Goal: Task Accomplishment & Management: Complete application form

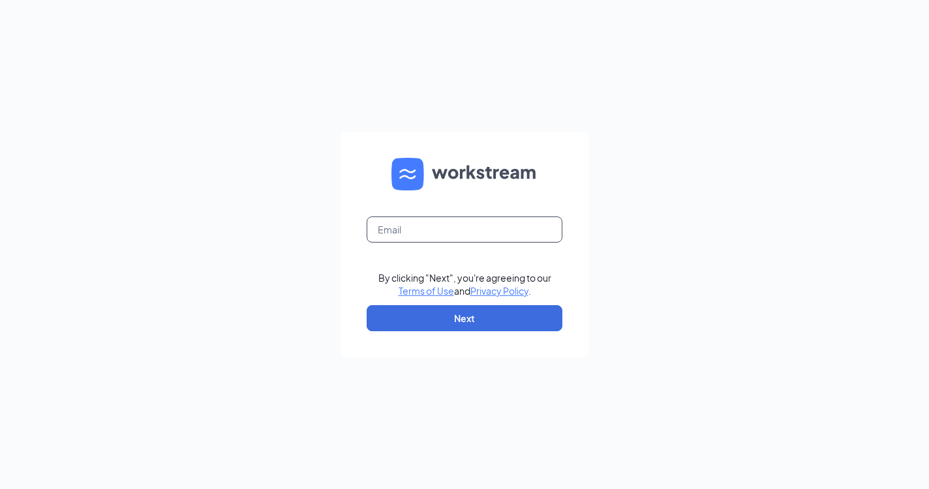
click at [517, 235] on input "text" at bounding box center [465, 230] width 196 height 26
paste input "gakennesaw@crumbl.com"
type input "gakennesaw@crumbl.com"
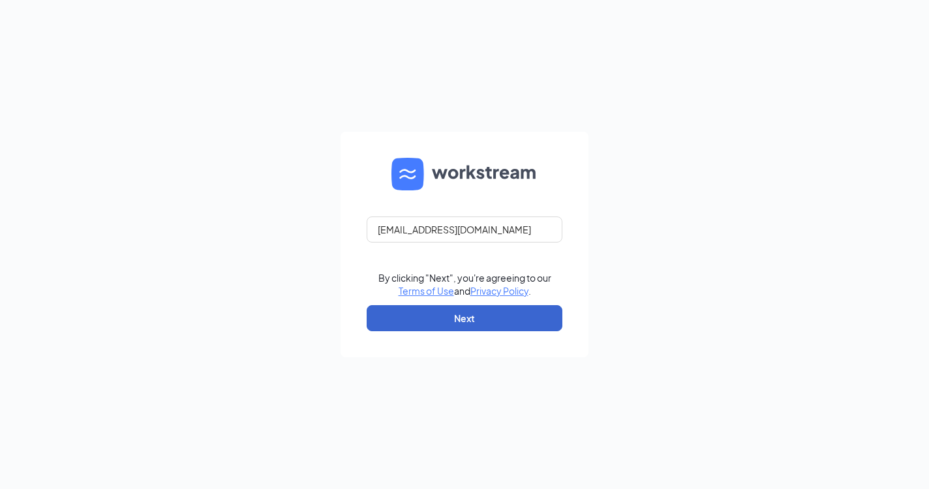
click at [507, 313] on button "Next" at bounding box center [465, 318] width 196 height 26
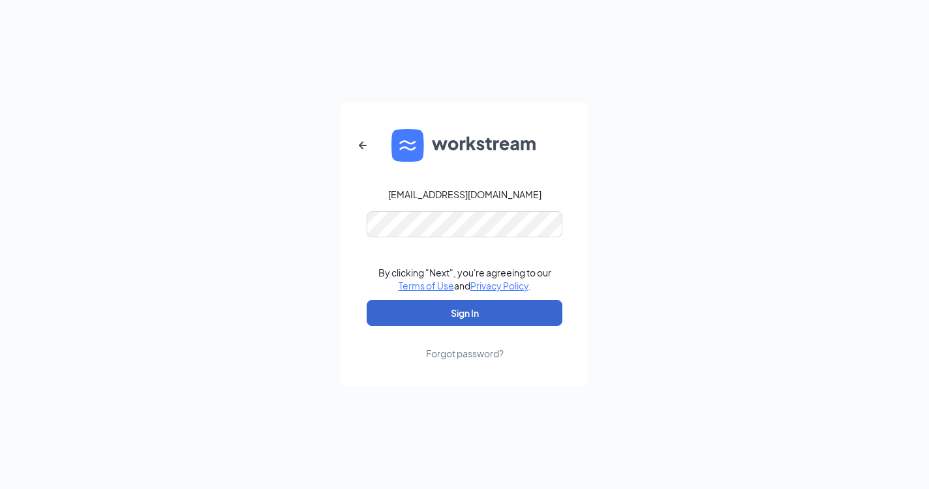
click at [500, 322] on button "Sign In" at bounding box center [465, 313] width 196 height 26
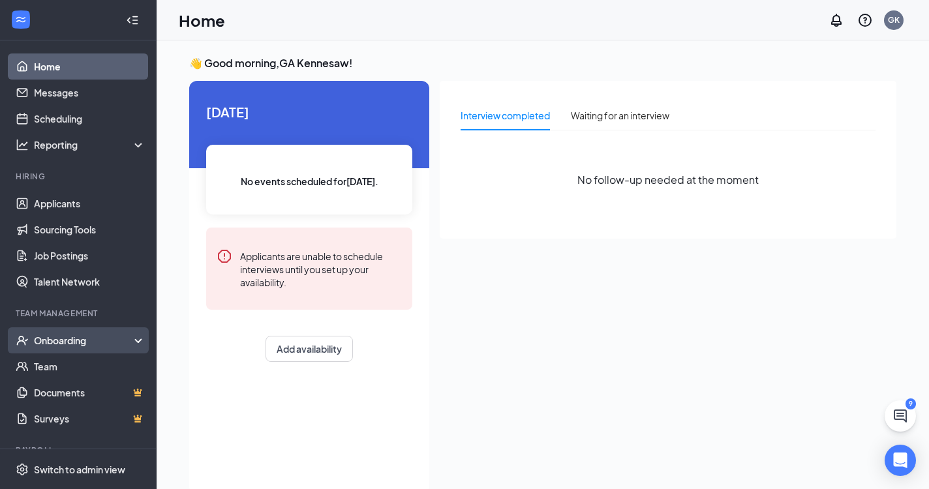
click at [113, 338] on div "Onboarding" at bounding box center [84, 340] width 100 height 13
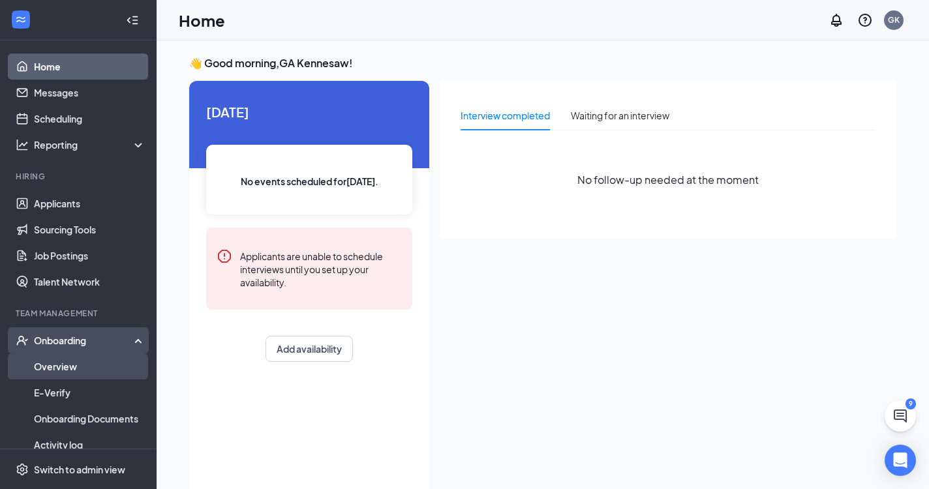
click at [95, 373] on link "Overview" at bounding box center [90, 367] width 112 height 26
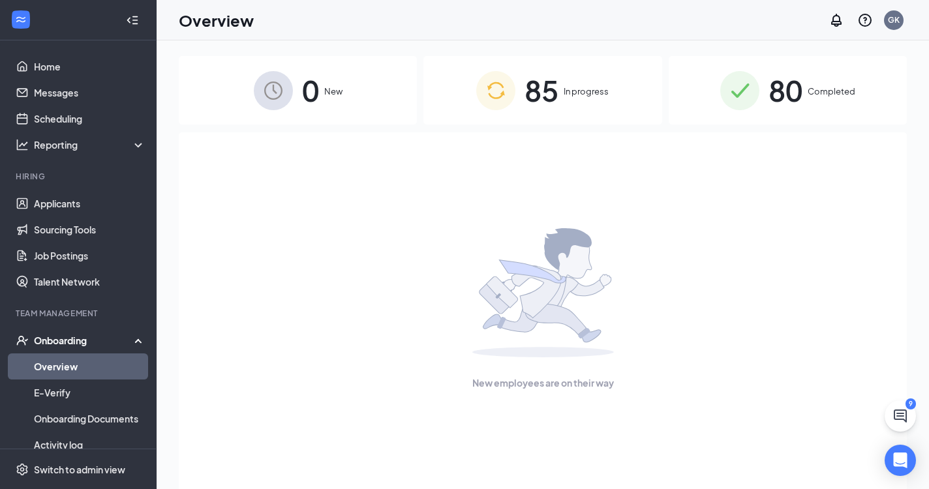
click at [760, 91] on div "80 Completed" at bounding box center [788, 90] width 238 height 68
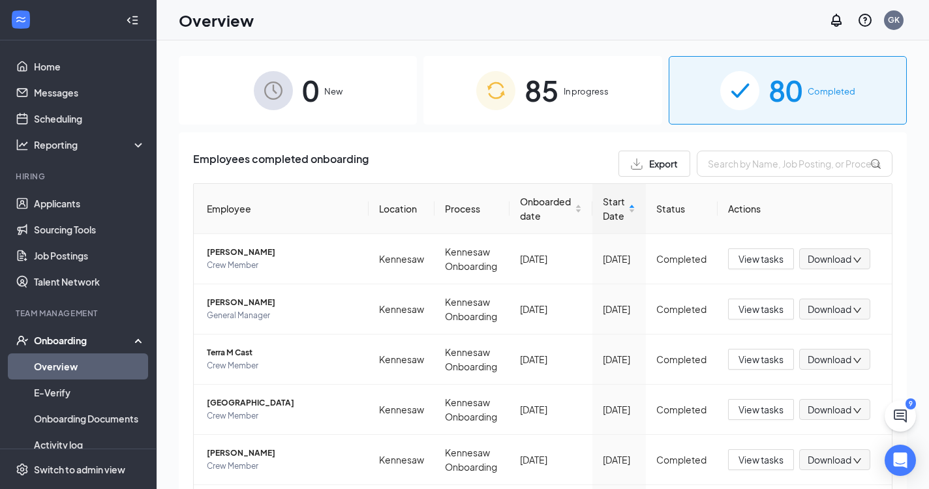
click at [564, 84] on div "85 In progress" at bounding box center [542, 90] width 238 height 68
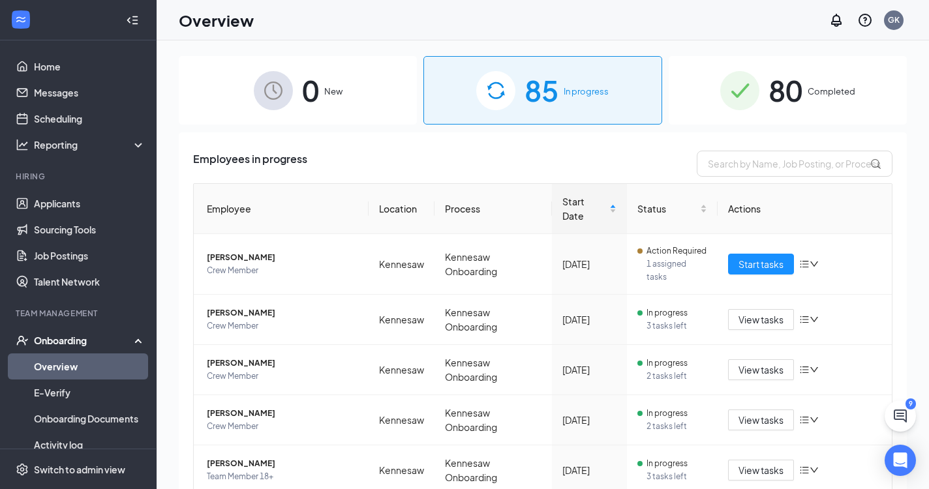
click at [747, 97] on img at bounding box center [739, 90] width 39 height 39
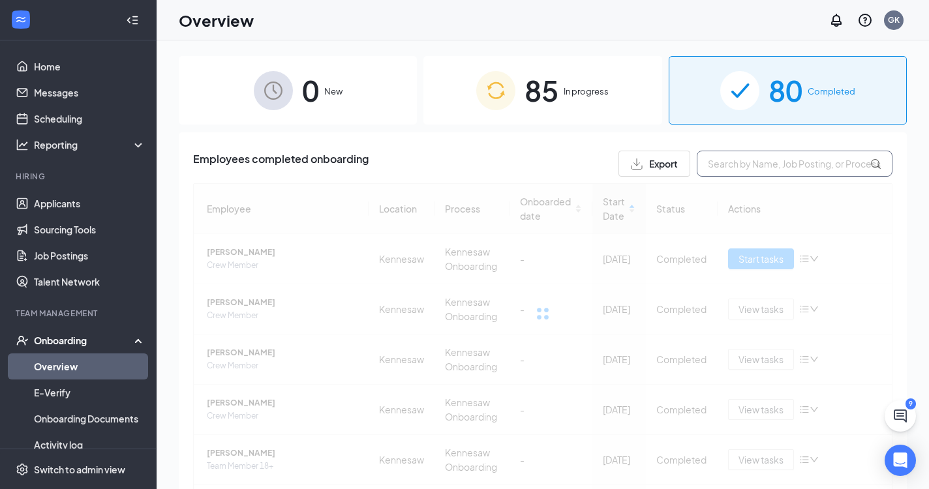
click at [755, 164] on input "text" at bounding box center [795, 164] width 196 height 26
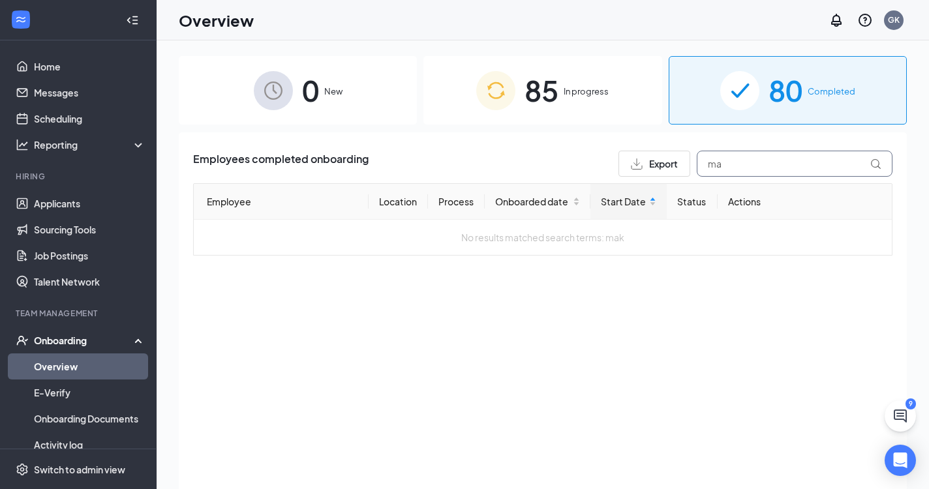
type input "m"
click at [593, 97] on span "In progress" at bounding box center [586, 91] width 45 height 13
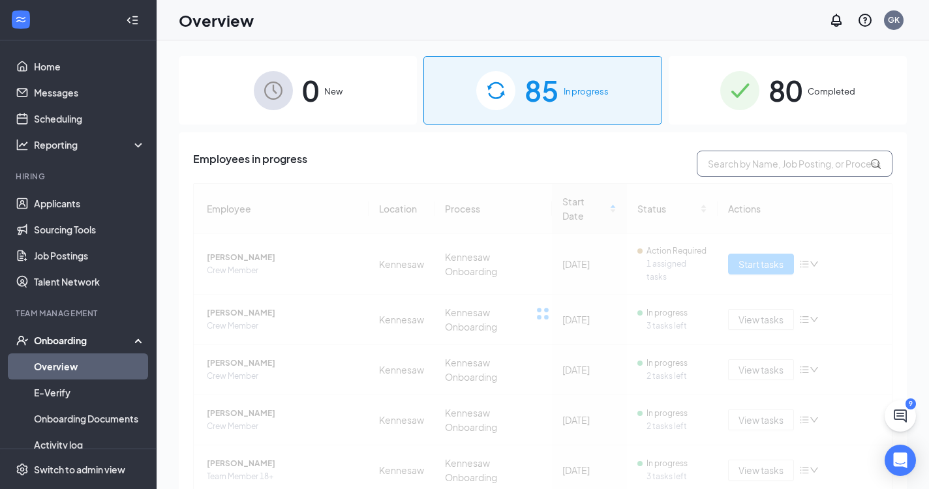
click at [753, 166] on input "text" at bounding box center [795, 164] width 196 height 26
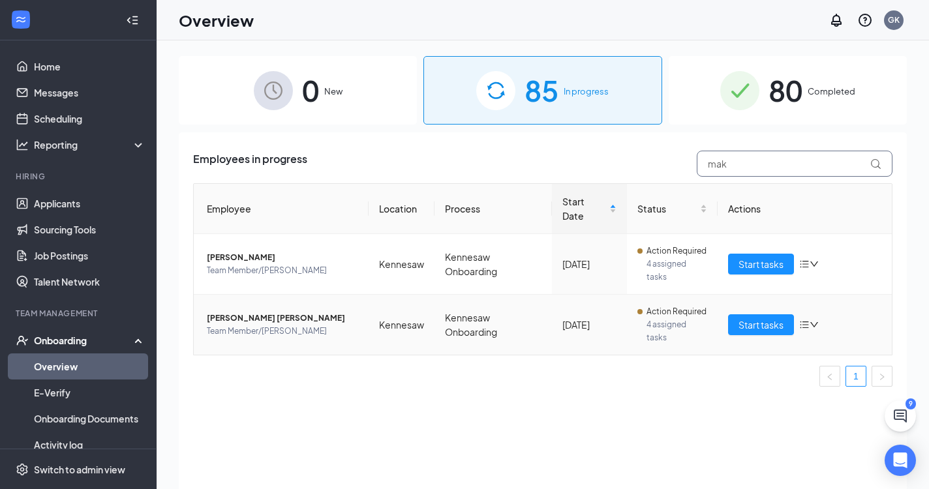
type input "mak"
click at [272, 317] on span "[PERSON_NAME] [PERSON_NAME]" at bounding box center [282, 318] width 151 height 13
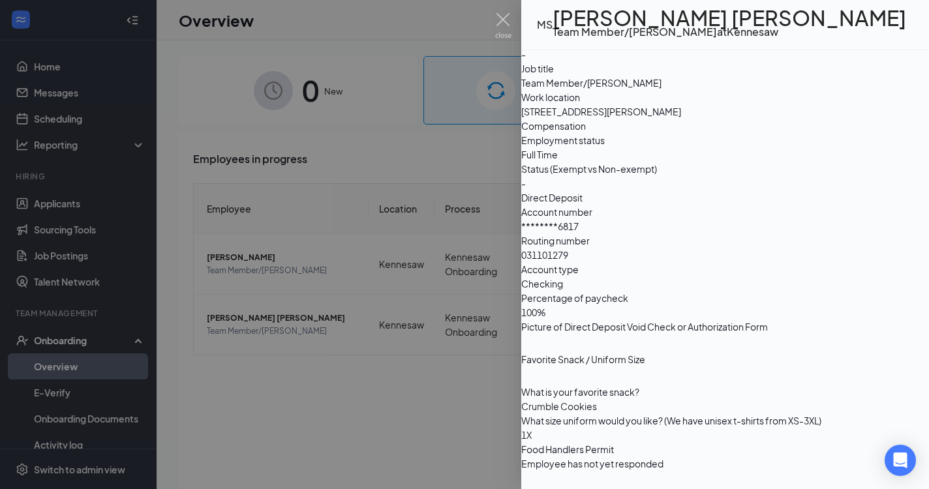
scroll to position [10, 0]
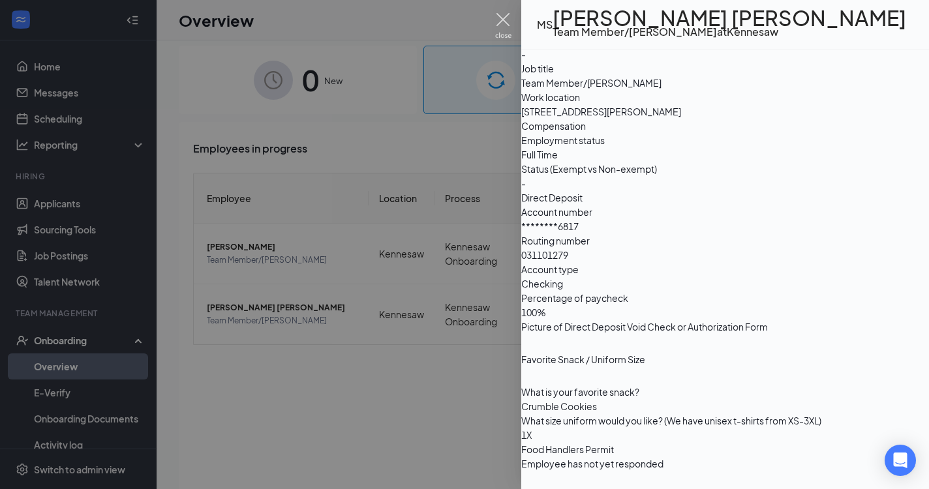
click at [504, 19] on img at bounding box center [503, 25] width 16 height 25
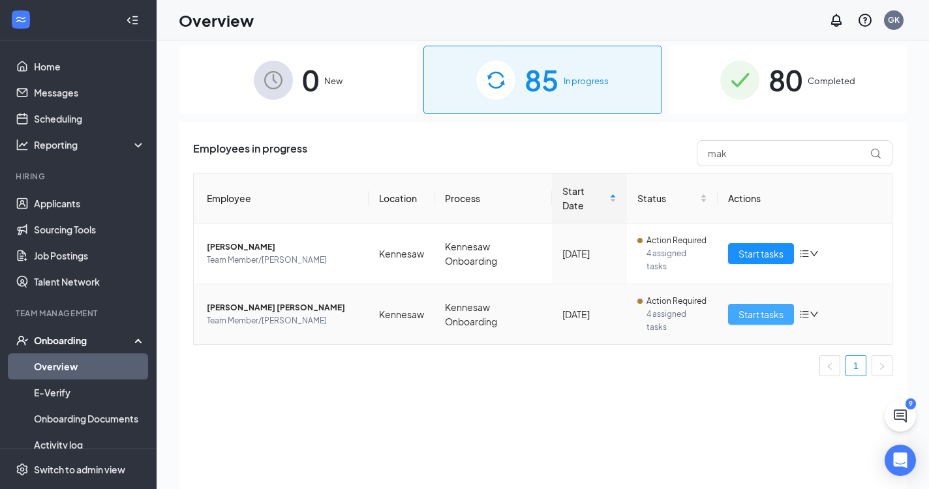
click at [761, 320] on span "Start tasks" at bounding box center [760, 314] width 45 height 14
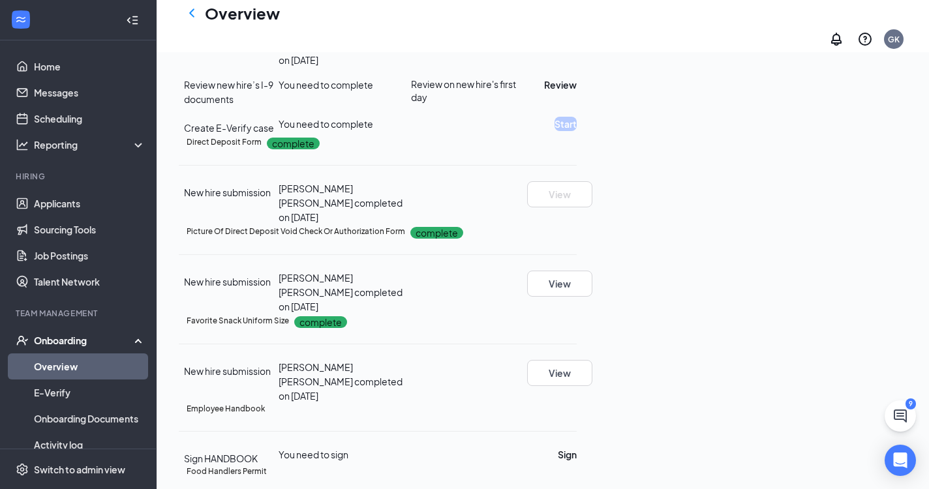
scroll to position [377, 0]
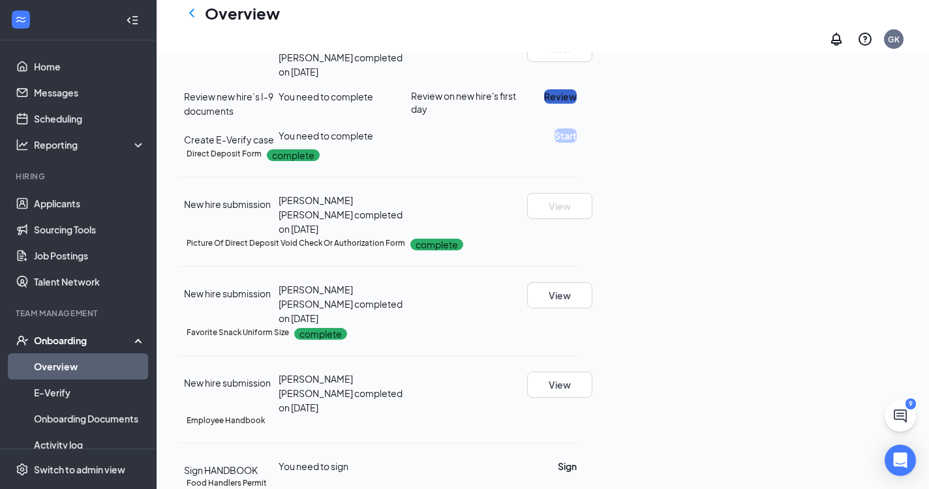
click at [577, 104] on button "Review" at bounding box center [560, 96] width 33 height 14
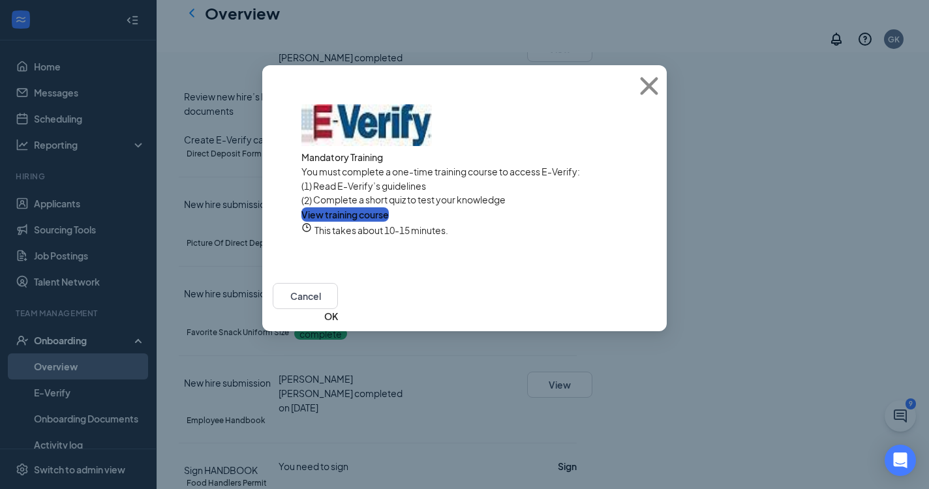
click at [389, 222] on button "View training course" at bounding box center [344, 214] width 87 height 14
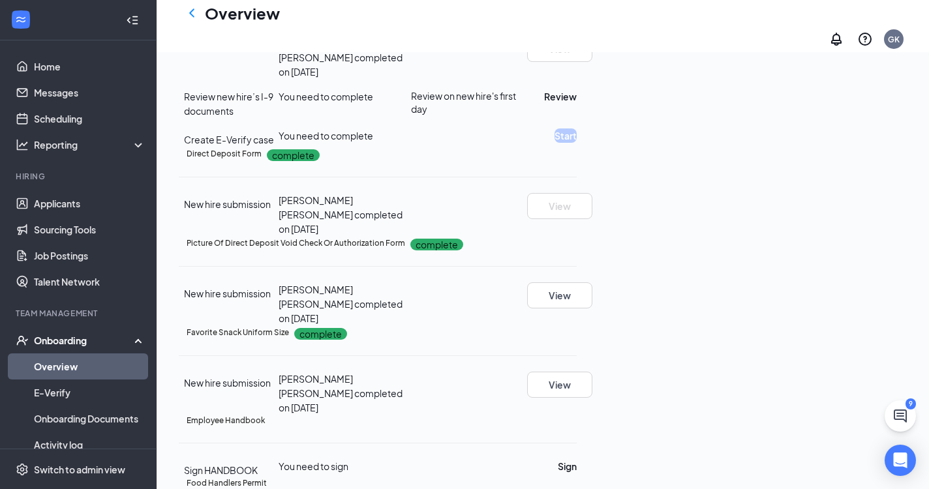
radio input "true"
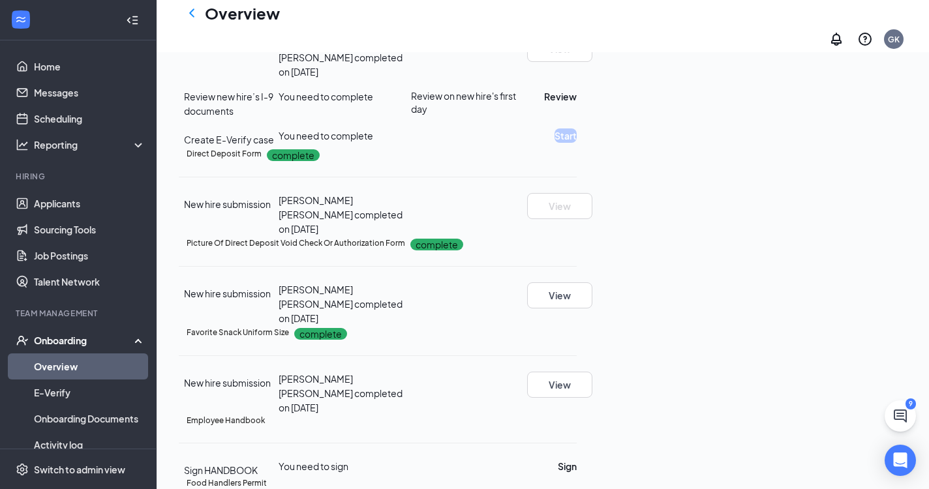
radio input "true"
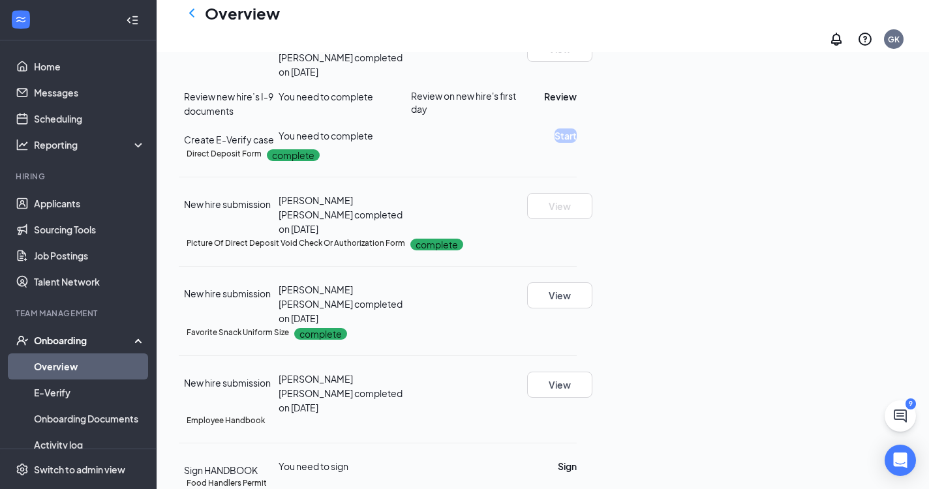
scroll to position [113, 0]
radio input "true"
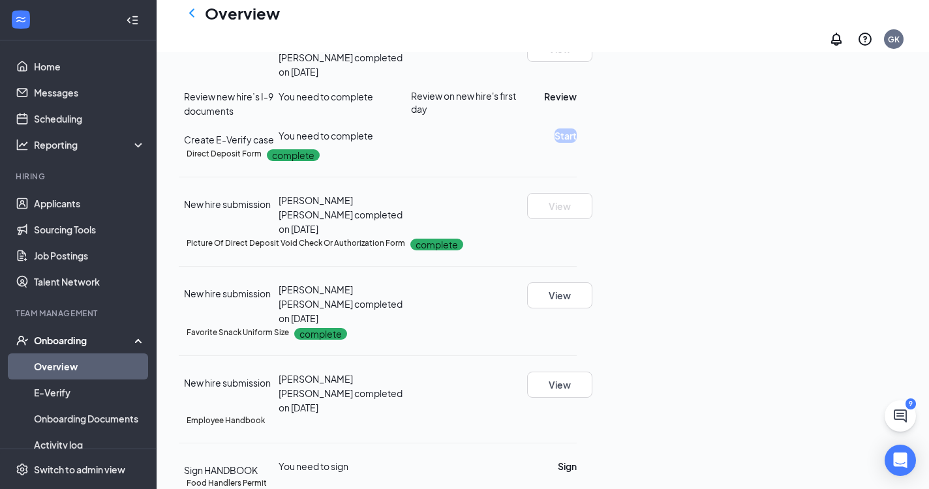
radio input "true"
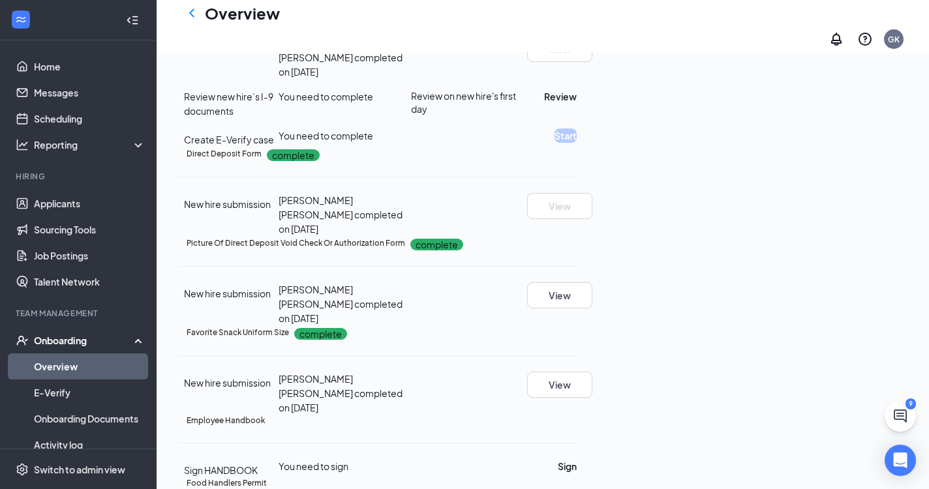
radio input "true"
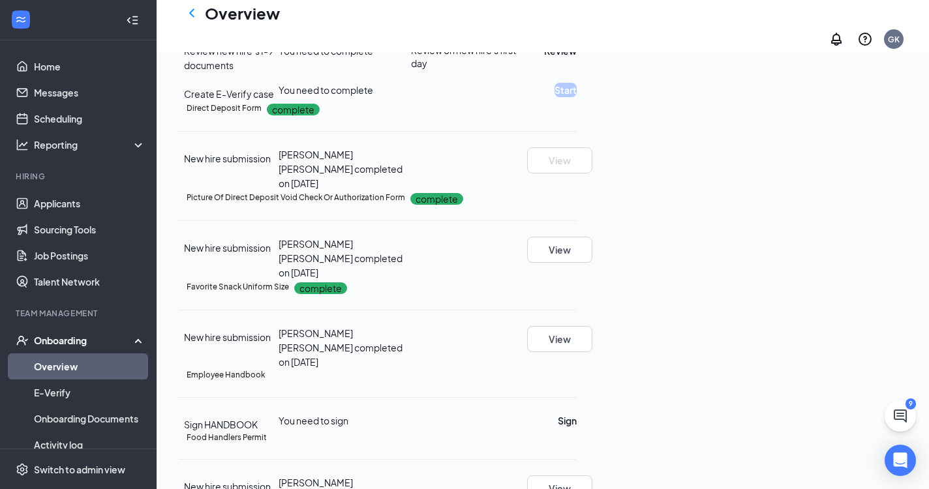
scroll to position [432, 0]
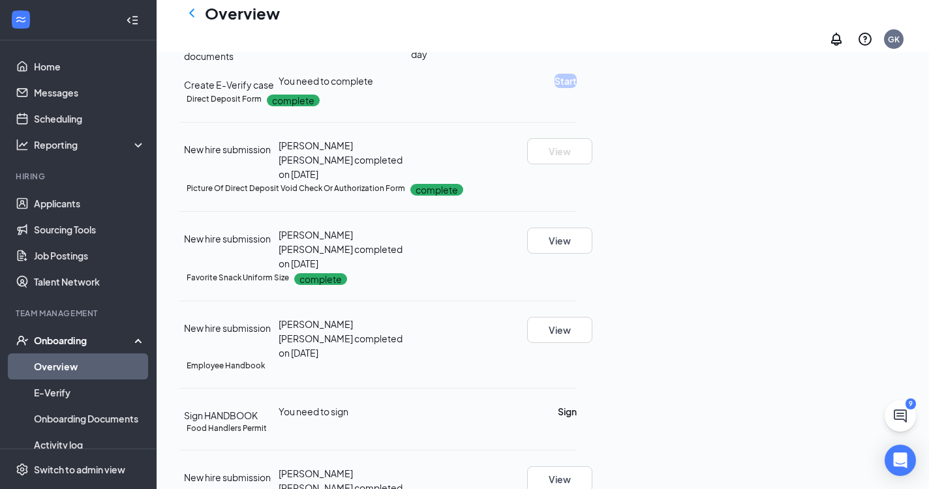
radio input "true"
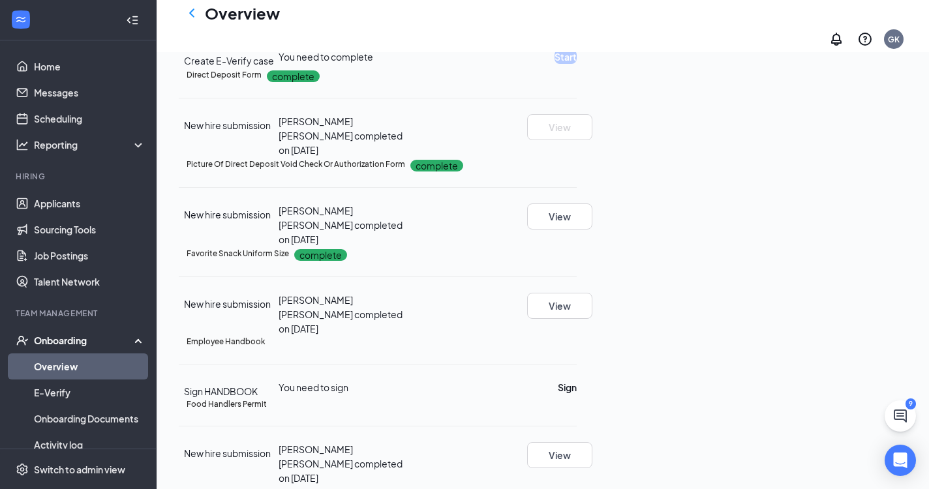
scroll to position [457, 0]
radio input "true"
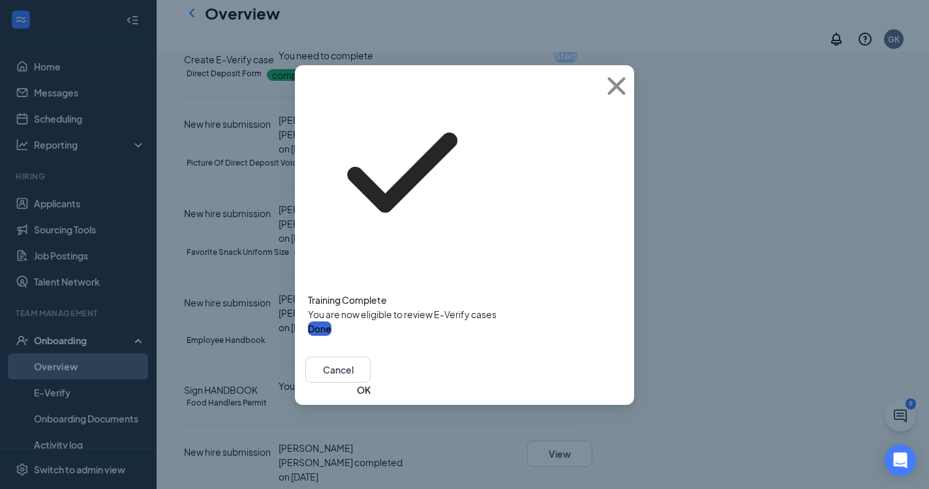
click at [331, 322] on button "Done" at bounding box center [319, 329] width 23 height 14
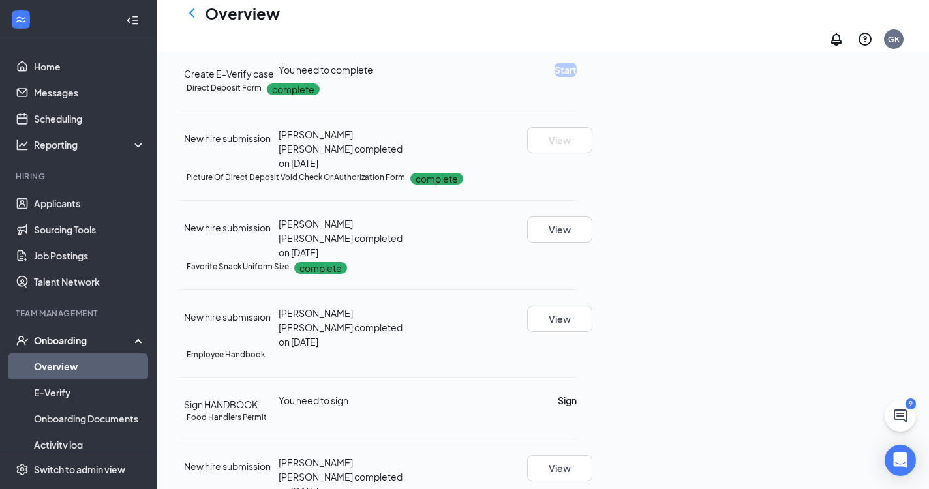
scroll to position [434, 0]
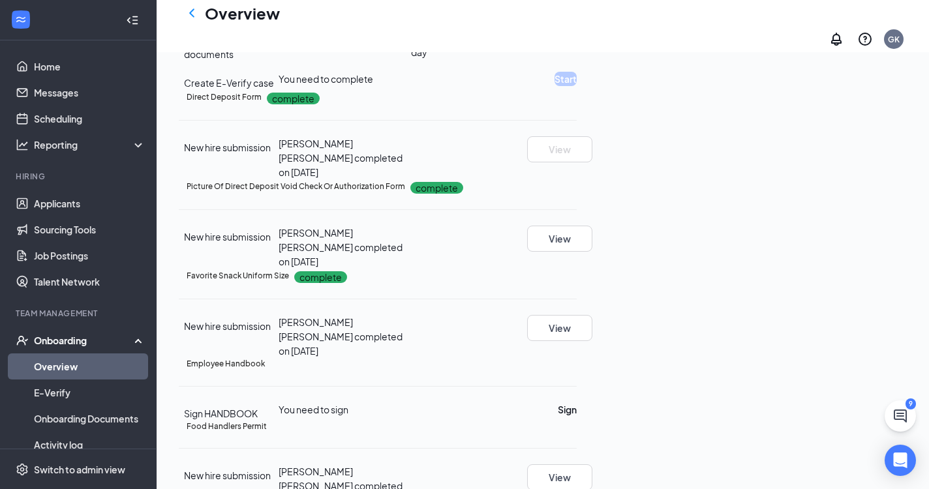
click at [577, 47] on button "Review" at bounding box center [560, 40] width 33 height 14
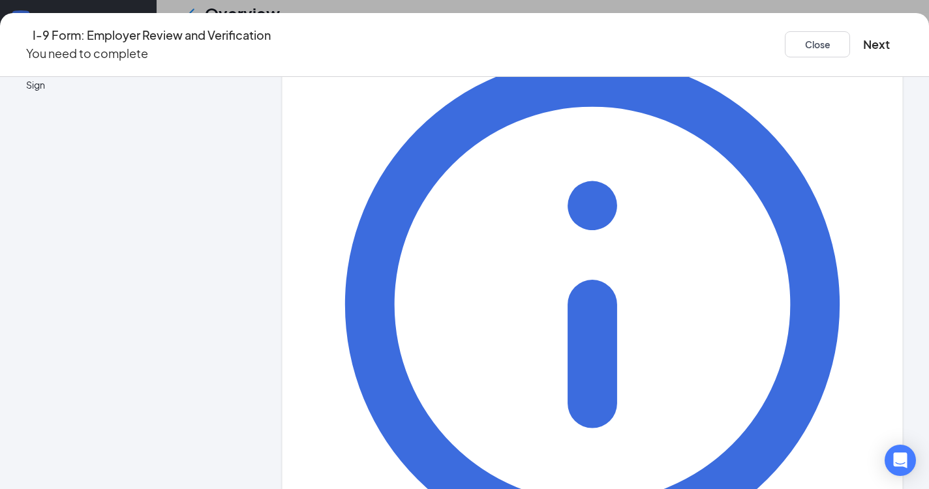
scroll to position [112, 0]
type input "[PERSON_NAME]"
type input "Harrris"
type input "Area Director"
type input "[PERSON_NAME][EMAIL_ADDRESS][PERSON_NAME][DOMAIN_NAME]"
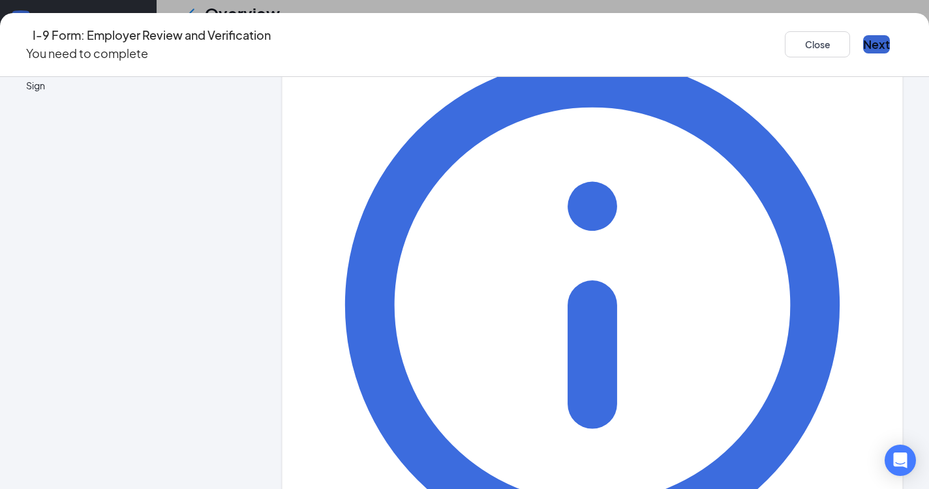
type input "4046445040"
click at [863, 35] on button "Next" at bounding box center [876, 44] width 27 height 18
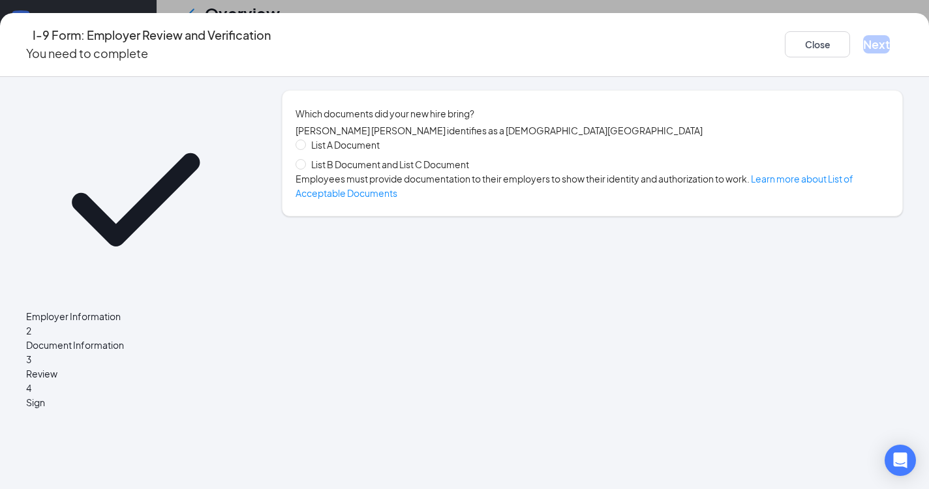
scroll to position [0, 0]
click at [354, 149] on span "List A Document" at bounding box center [345, 145] width 79 height 14
click at [305, 149] on input "List A Document" at bounding box center [299, 144] width 9 height 9
radio input "true"
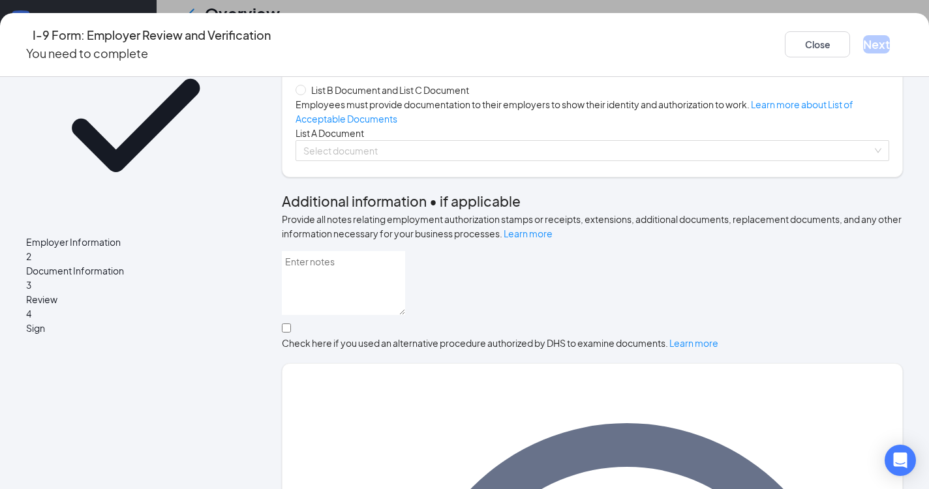
scroll to position [57, 0]
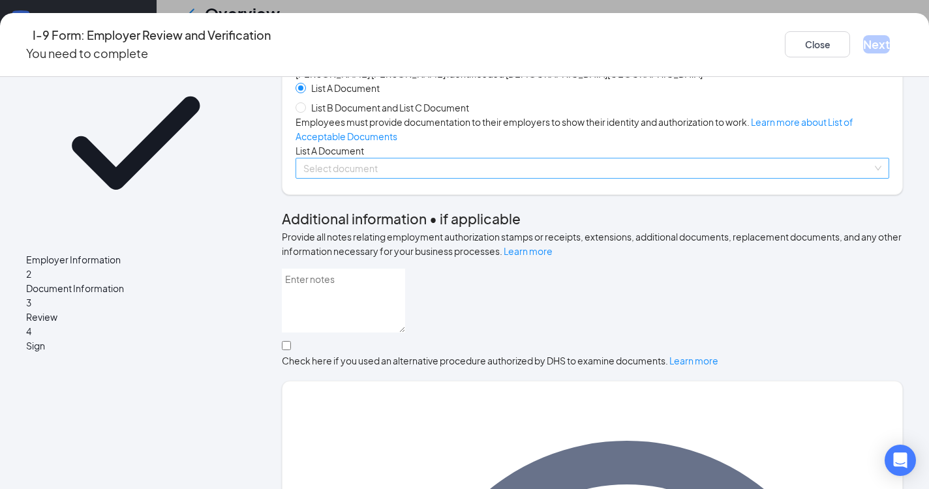
click at [406, 178] on input "search" at bounding box center [587, 168] width 569 height 20
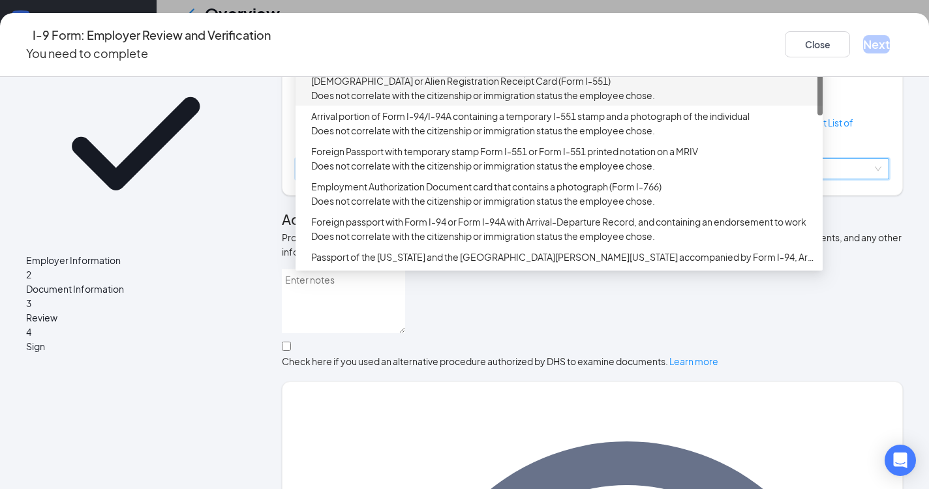
scroll to position [7, 0]
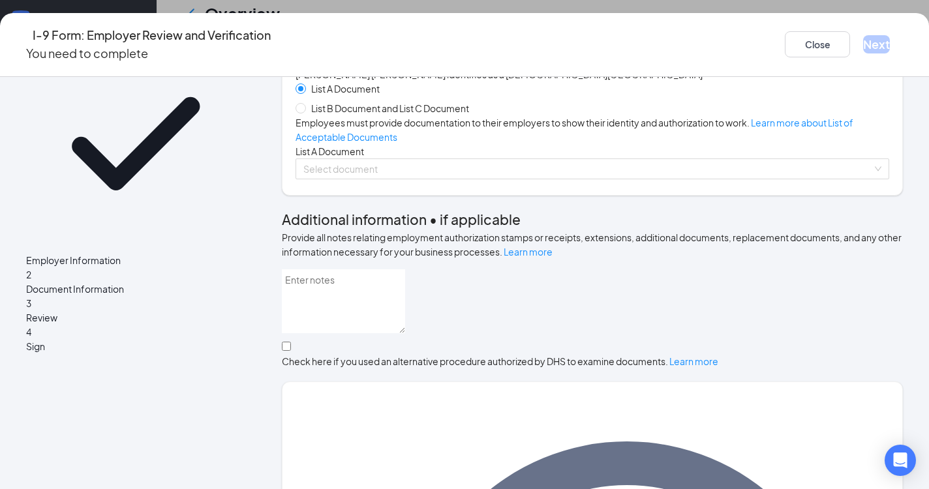
click at [370, 111] on span "List B Document and List C Document" at bounding box center [390, 108] width 168 height 14
click at [305, 111] on input "List B Document and List C Document" at bounding box center [299, 107] width 9 height 9
radio input "true"
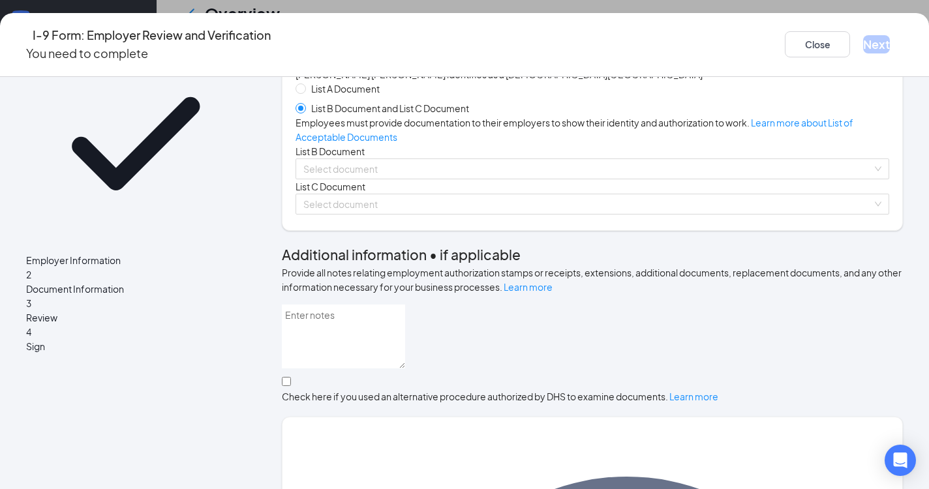
radio input "false"
click at [520, 179] on input "search" at bounding box center [587, 169] width 569 height 20
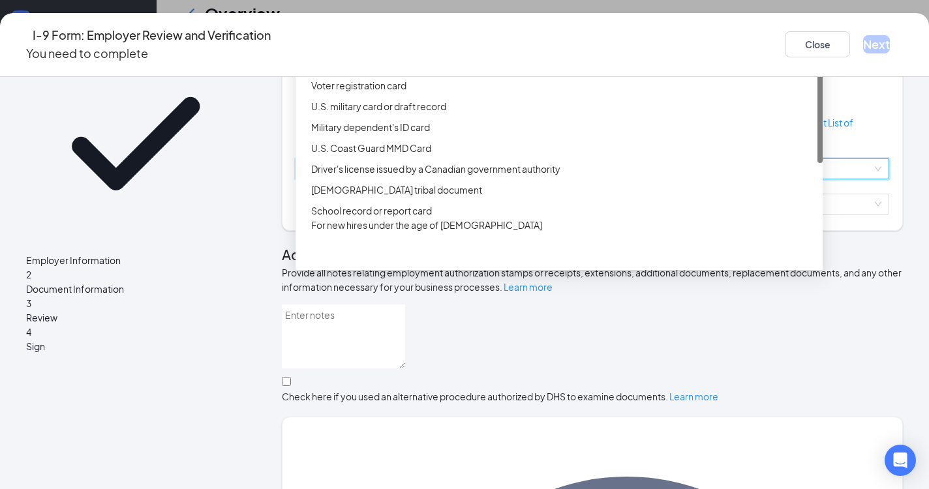
scroll to position [0, 0]
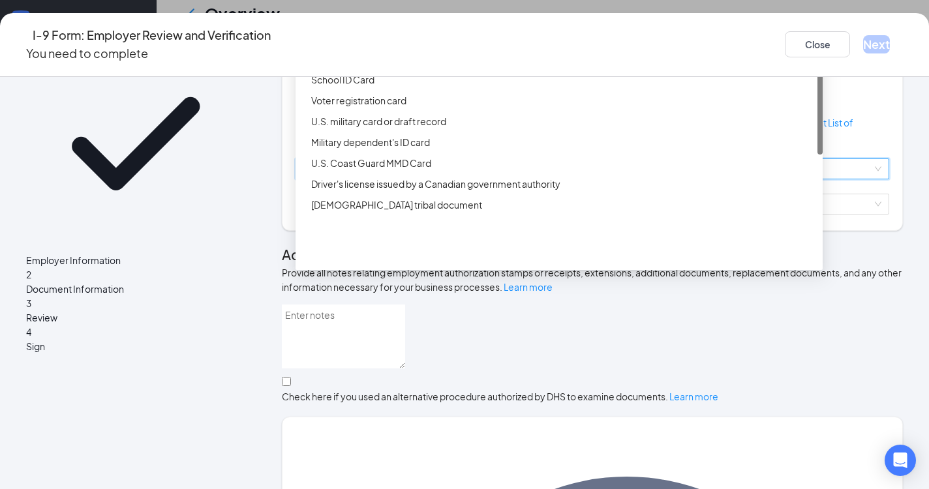
click at [449, 45] on div "Driver’s License issued by U.S State or outlying US possession" at bounding box center [563, 38] width 504 height 14
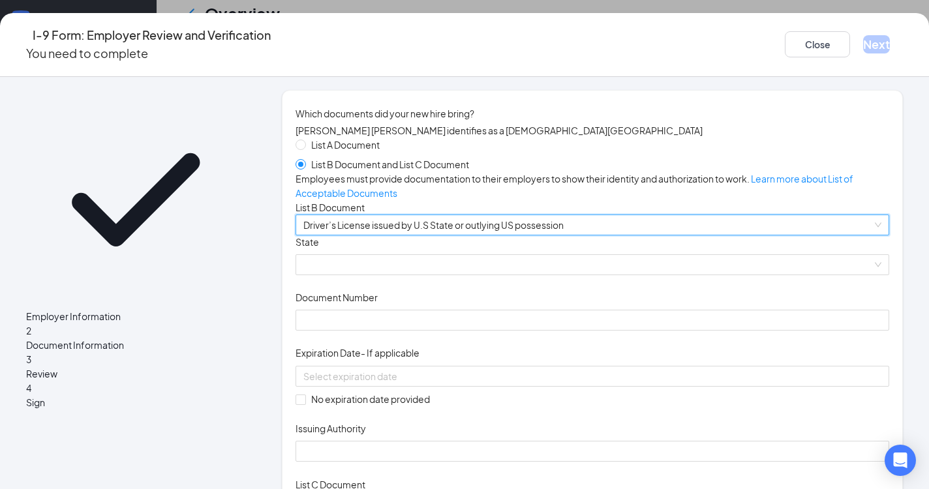
scroll to position [444, 0]
click at [785, 37] on button "Close" at bounding box center [817, 44] width 65 height 26
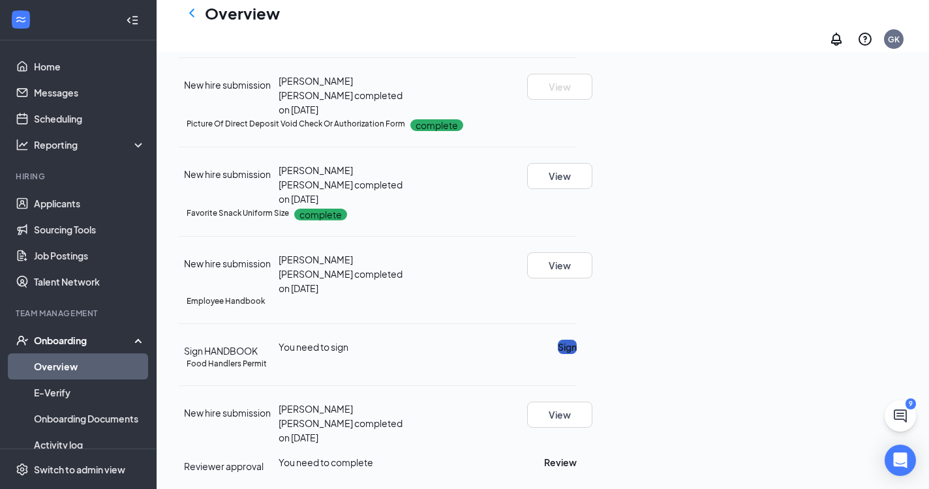
scroll to position [736, 0]
click at [577, 455] on button "Review" at bounding box center [560, 462] width 33 height 14
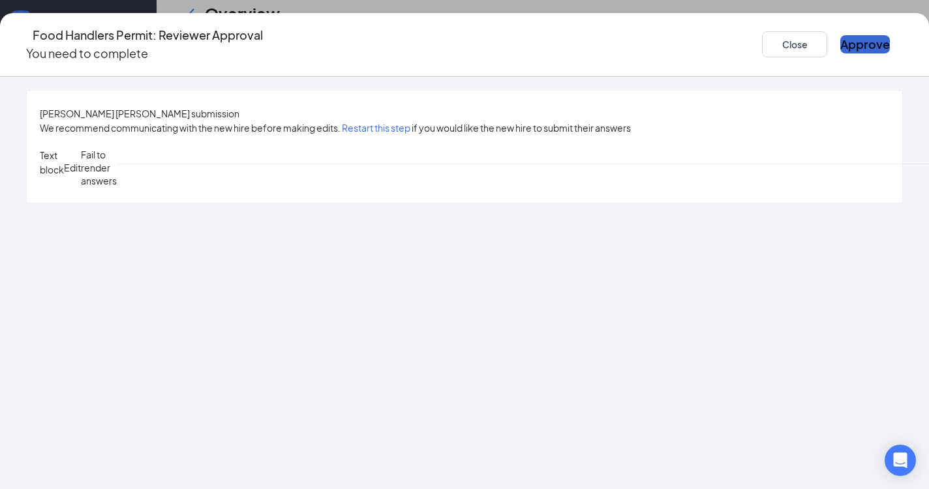
click at [840, 41] on button "Approve" at bounding box center [865, 44] width 50 height 18
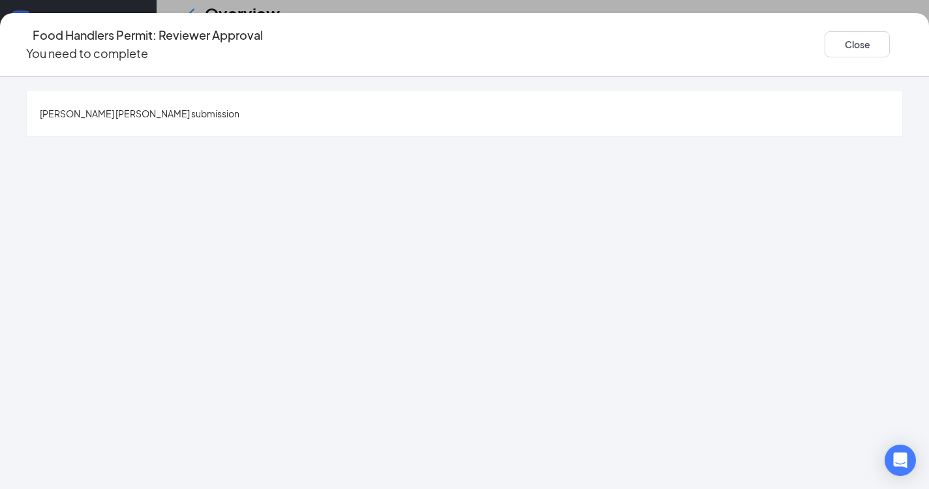
scroll to position [311, 0]
click at [824, 40] on button "Close" at bounding box center [856, 44] width 65 height 26
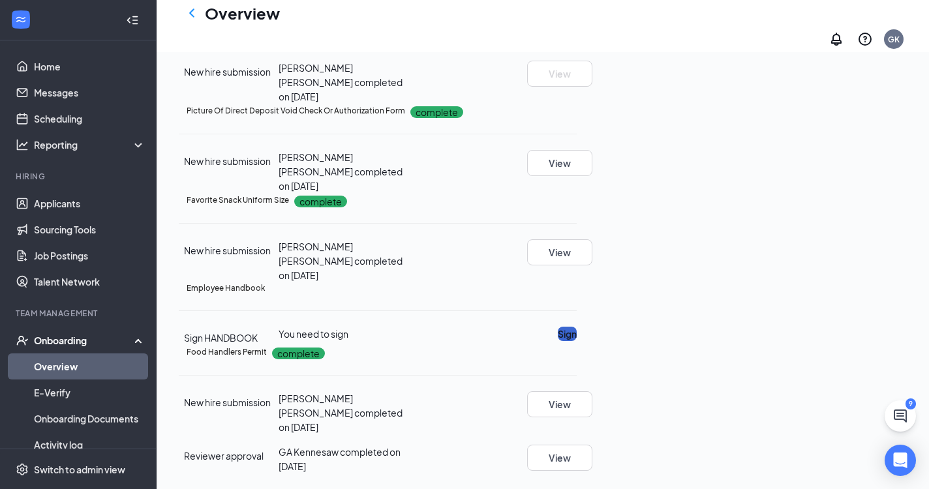
scroll to position [736, 0]
click at [577, 327] on button "Sign" at bounding box center [567, 334] width 19 height 14
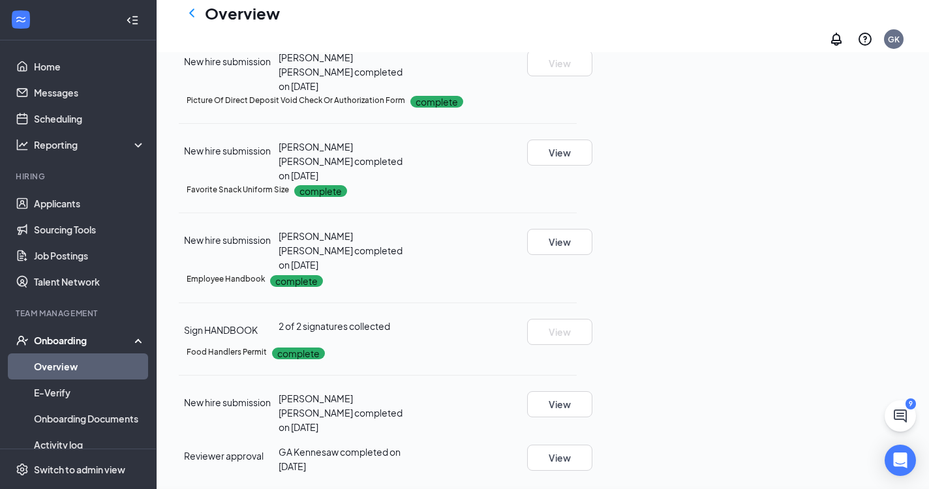
click at [578, 243] on div "Employee Handbook [PERSON_NAME] [PERSON_NAME] completed on [DATE] Close Sign HA…" at bounding box center [464, 244] width 929 height 489
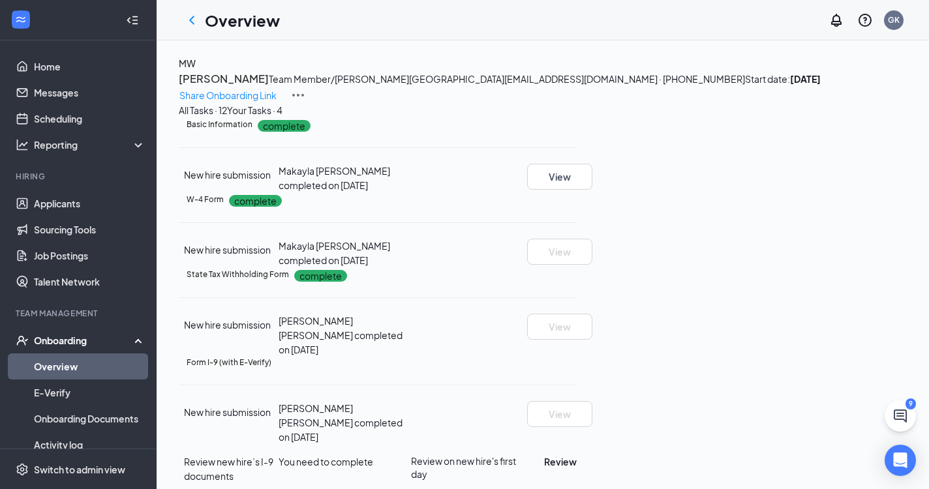
scroll to position [0, 0]
click at [282, 117] on div "Your Tasks · 4" at bounding box center [254, 110] width 55 height 14
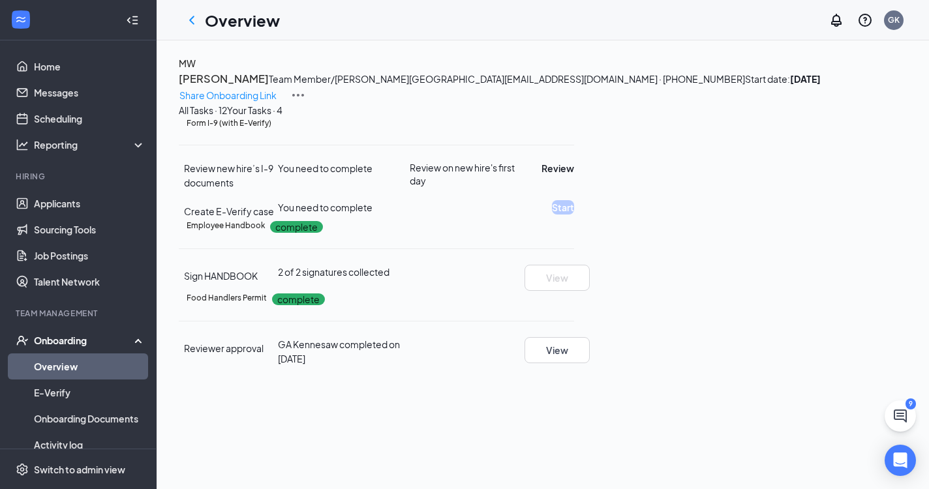
click at [207, 117] on div "All Tasks · 12" at bounding box center [203, 110] width 48 height 14
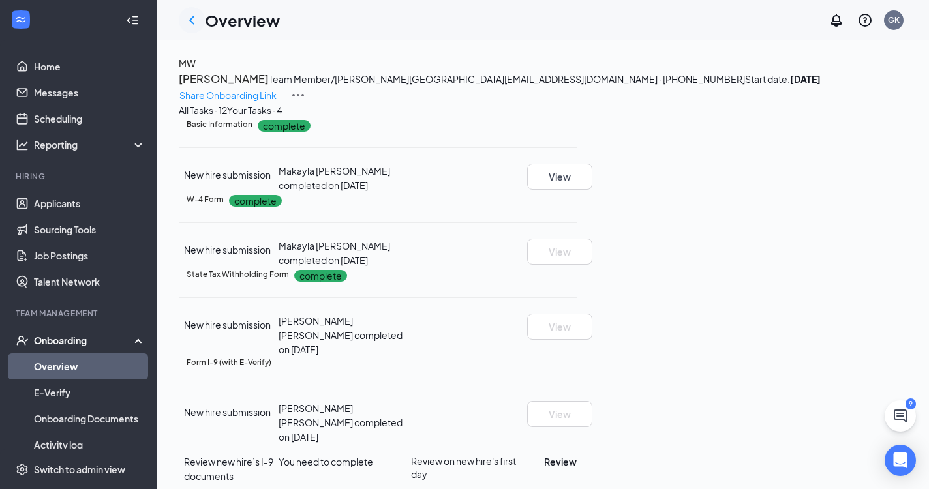
click at [200, 18] on div at bounding box center [192, 20] width 26 height 26
click at [190, 20] on icon "ChevronLeft" at bounding box center [191, 20] width 5 height 8
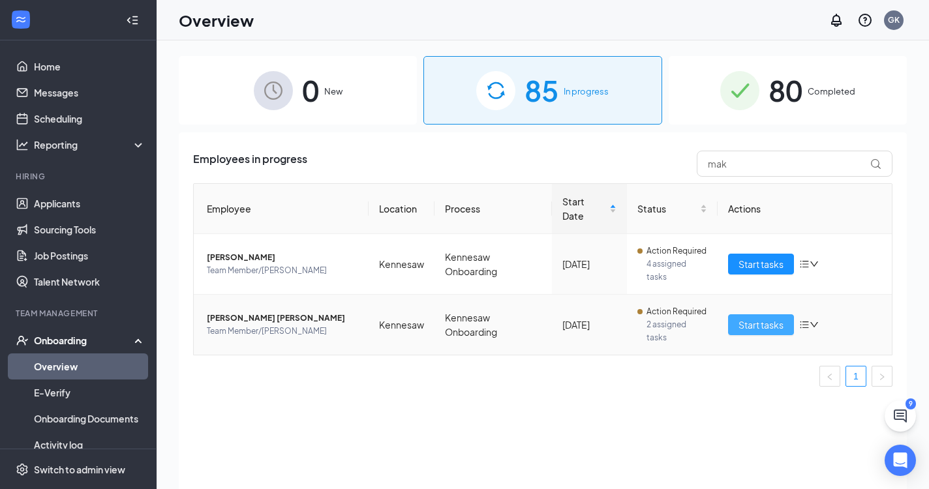
click at [786, 326] on button "Start tasks" at bounding box center [761, 324] width 66 height 21
